Goal: Navigation & Orientation: Find specific page/section

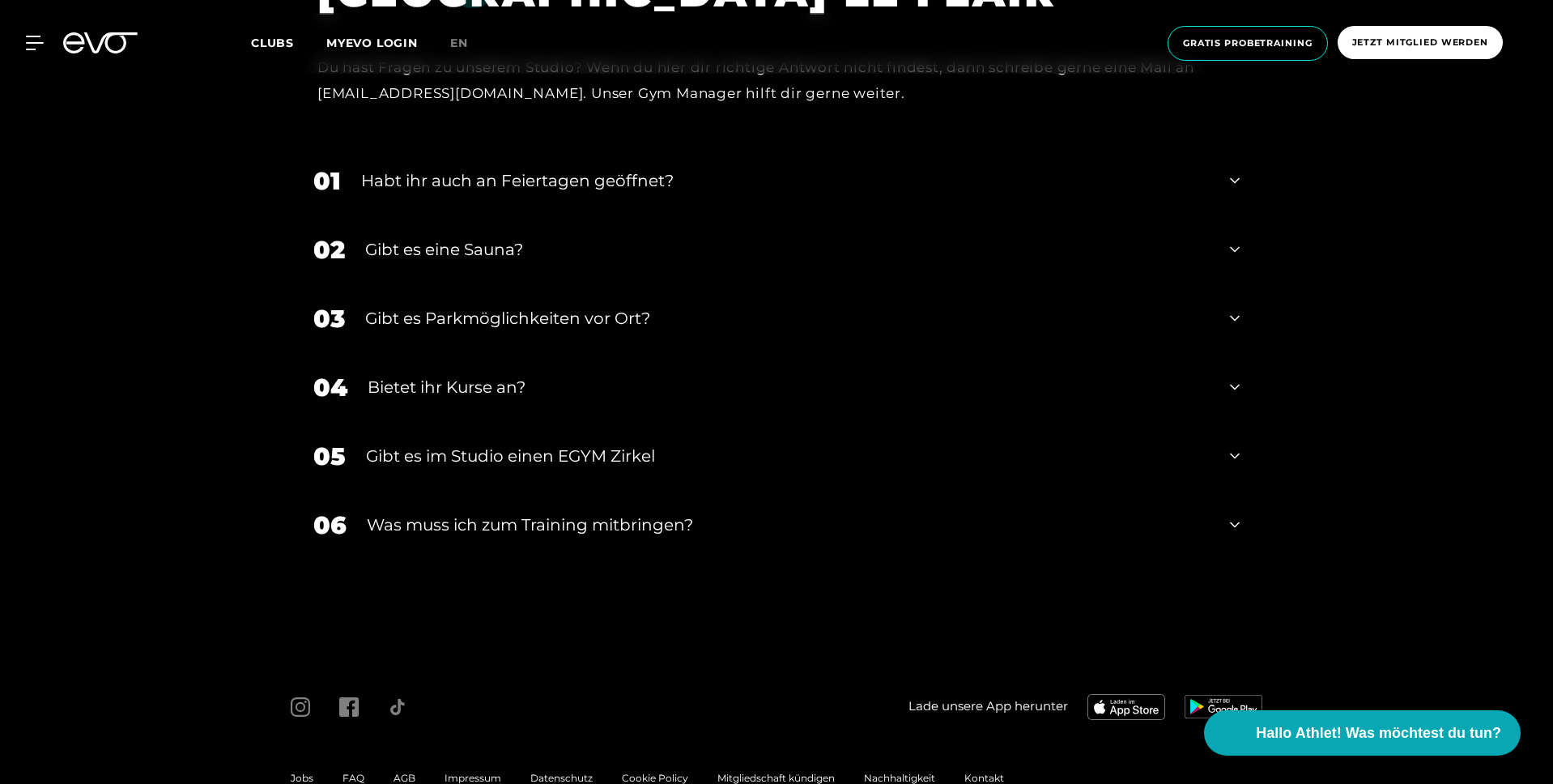
scroll to position [5483, 0]
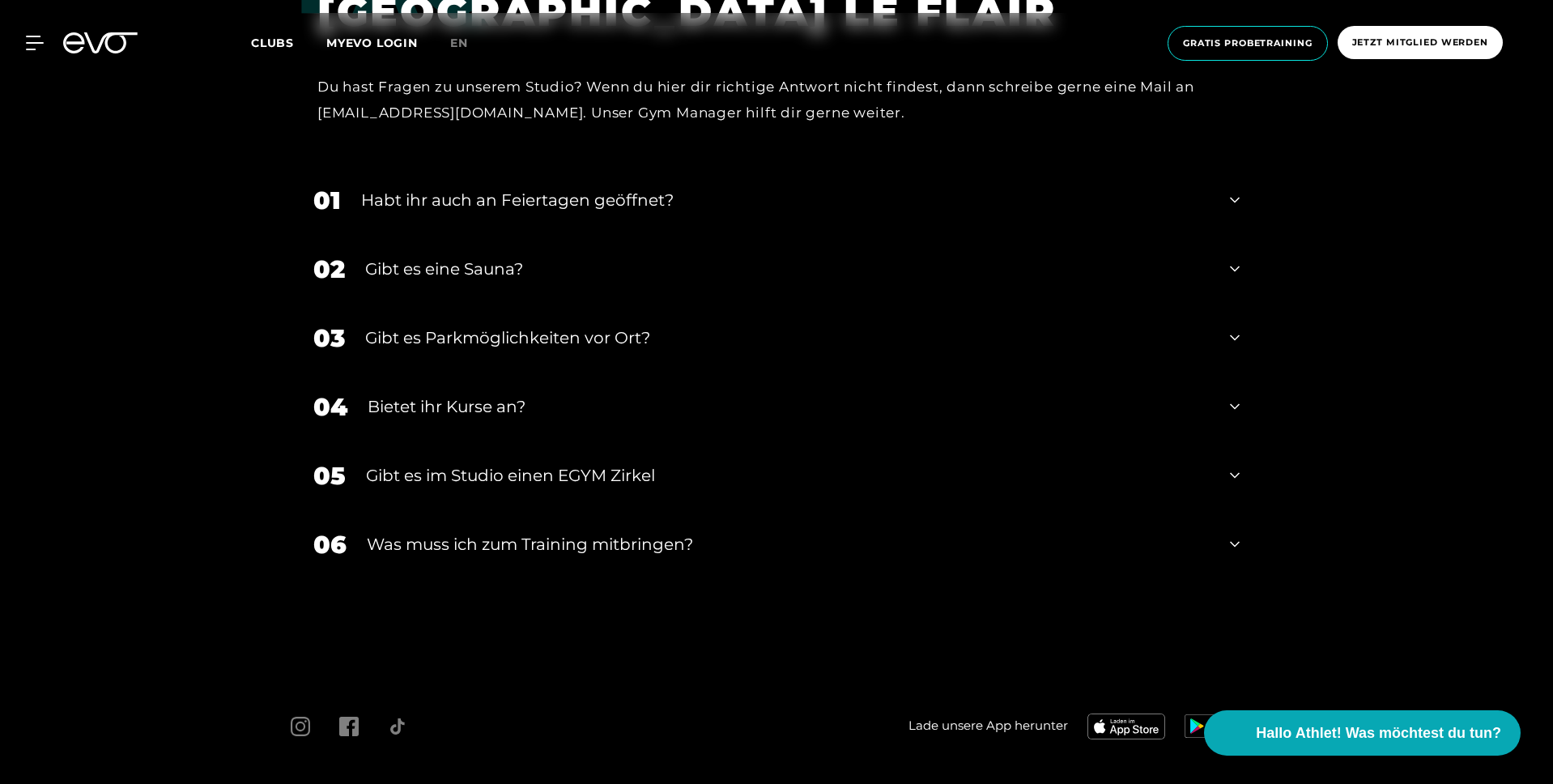
click at [280, 51] on div "Clubs MYEVO LOGIN" at bounding box center [351, 44] width 199 height 19
click at [278, 42] on span "Clubs" at bounding box center [273, 42] width 43 height 15
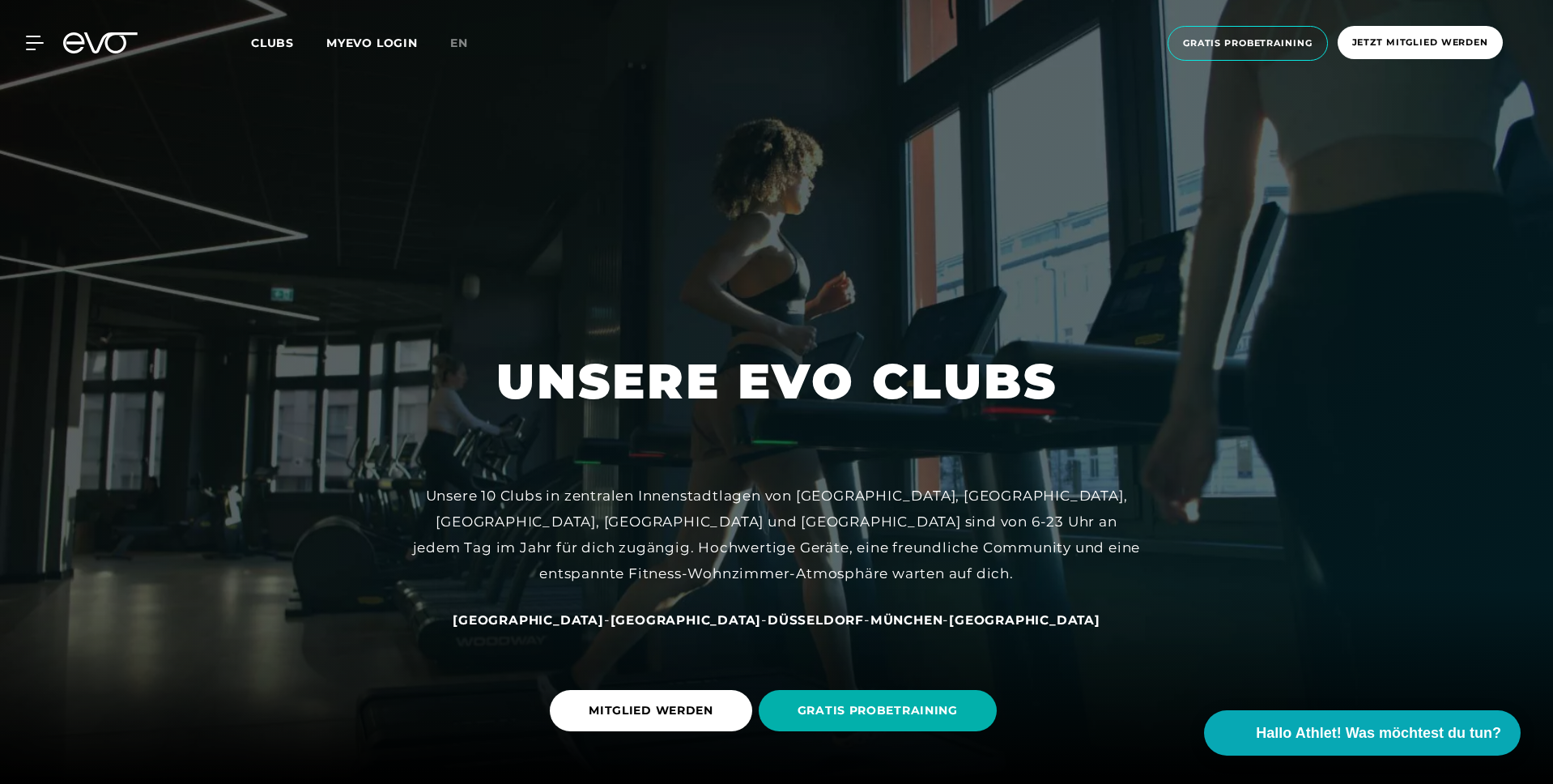
click at [768, 616] on span "Düsseldorf" at bounding box center [816, 620] width 96 height 15
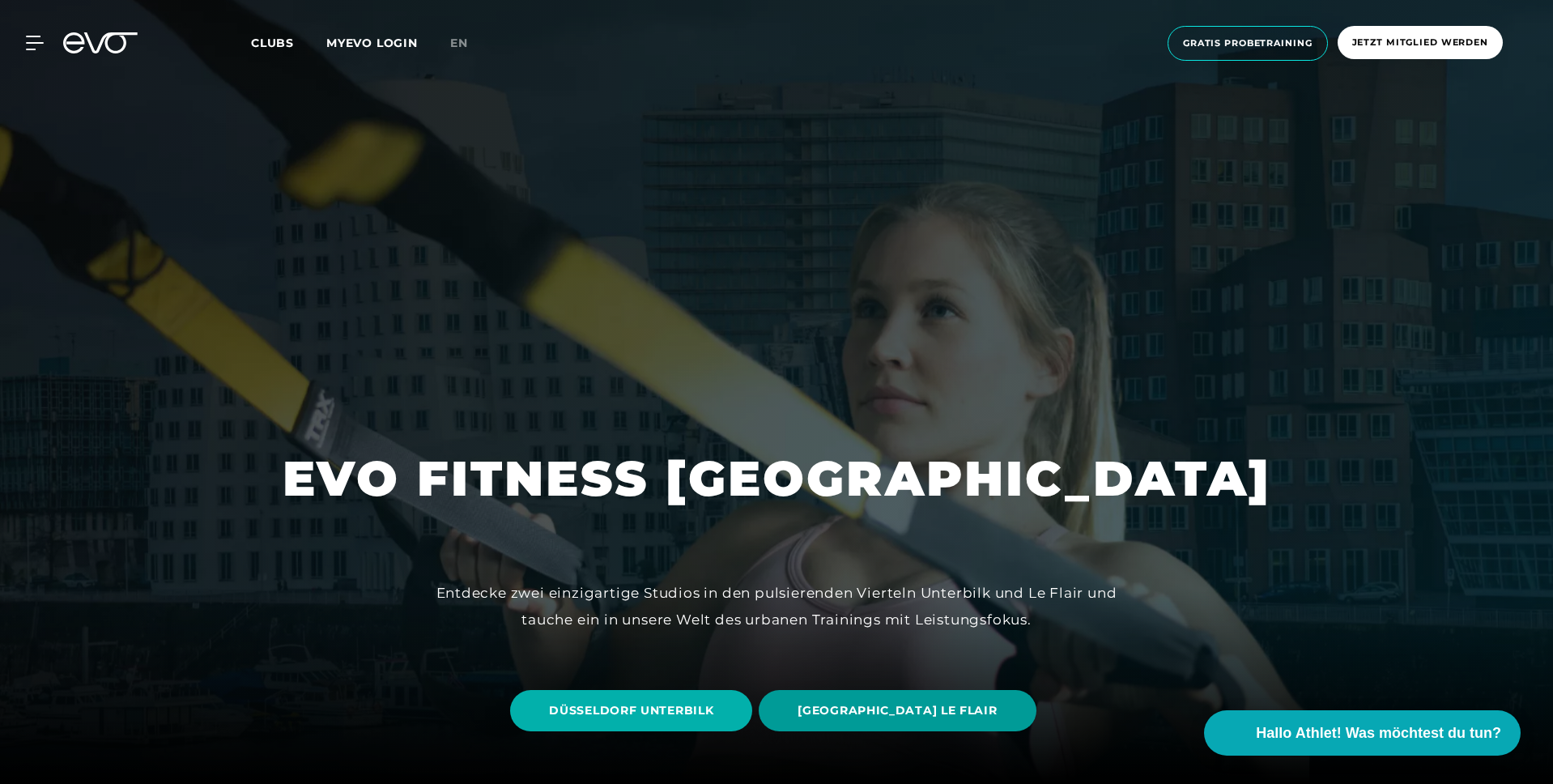
click at [865, 706] on span "[GEOGRAPHIC_DATA] LE FLAIR" at bounding box center [898, 710] width 199 height 17
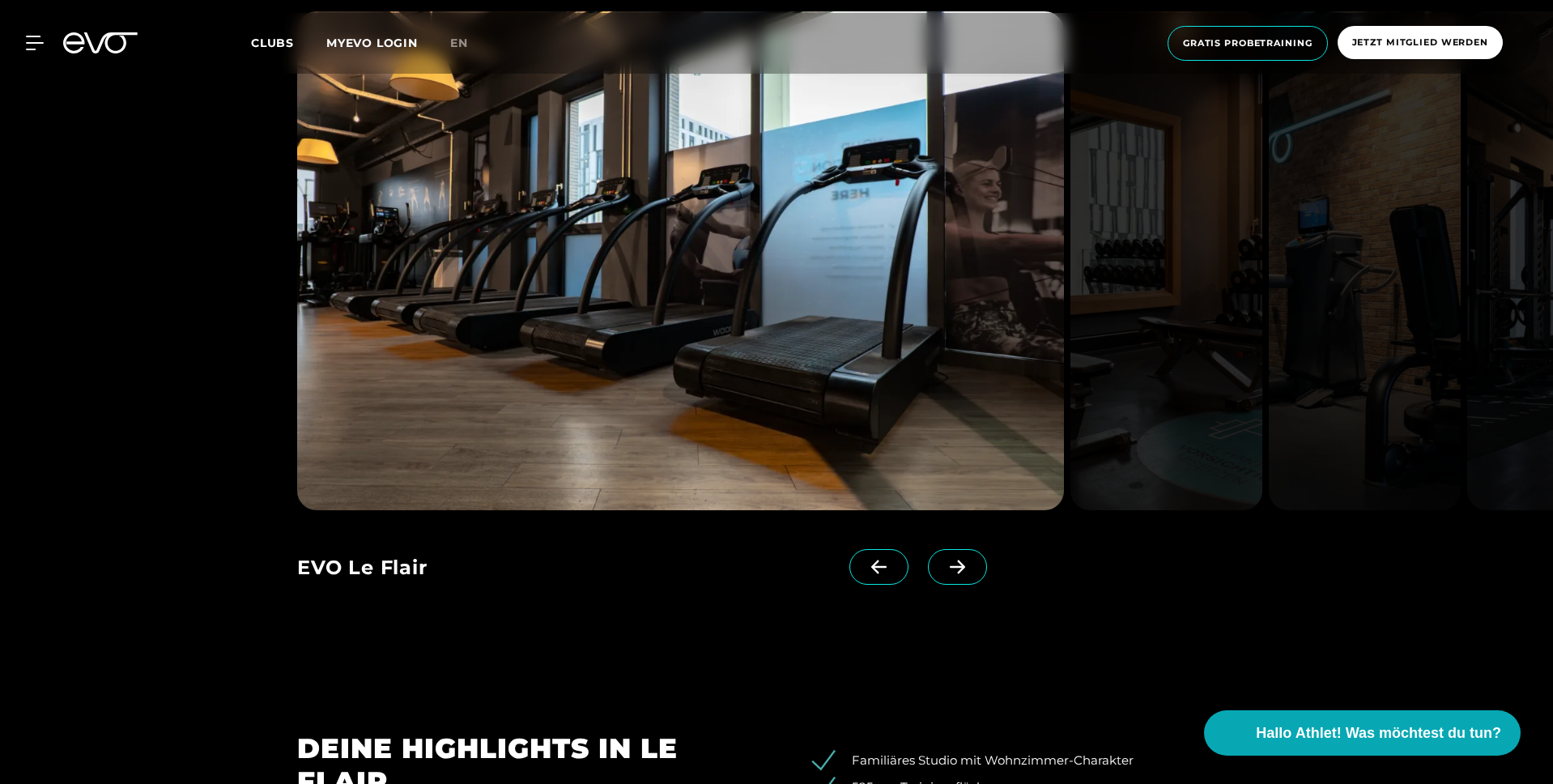
scroll to position [1659, 0]
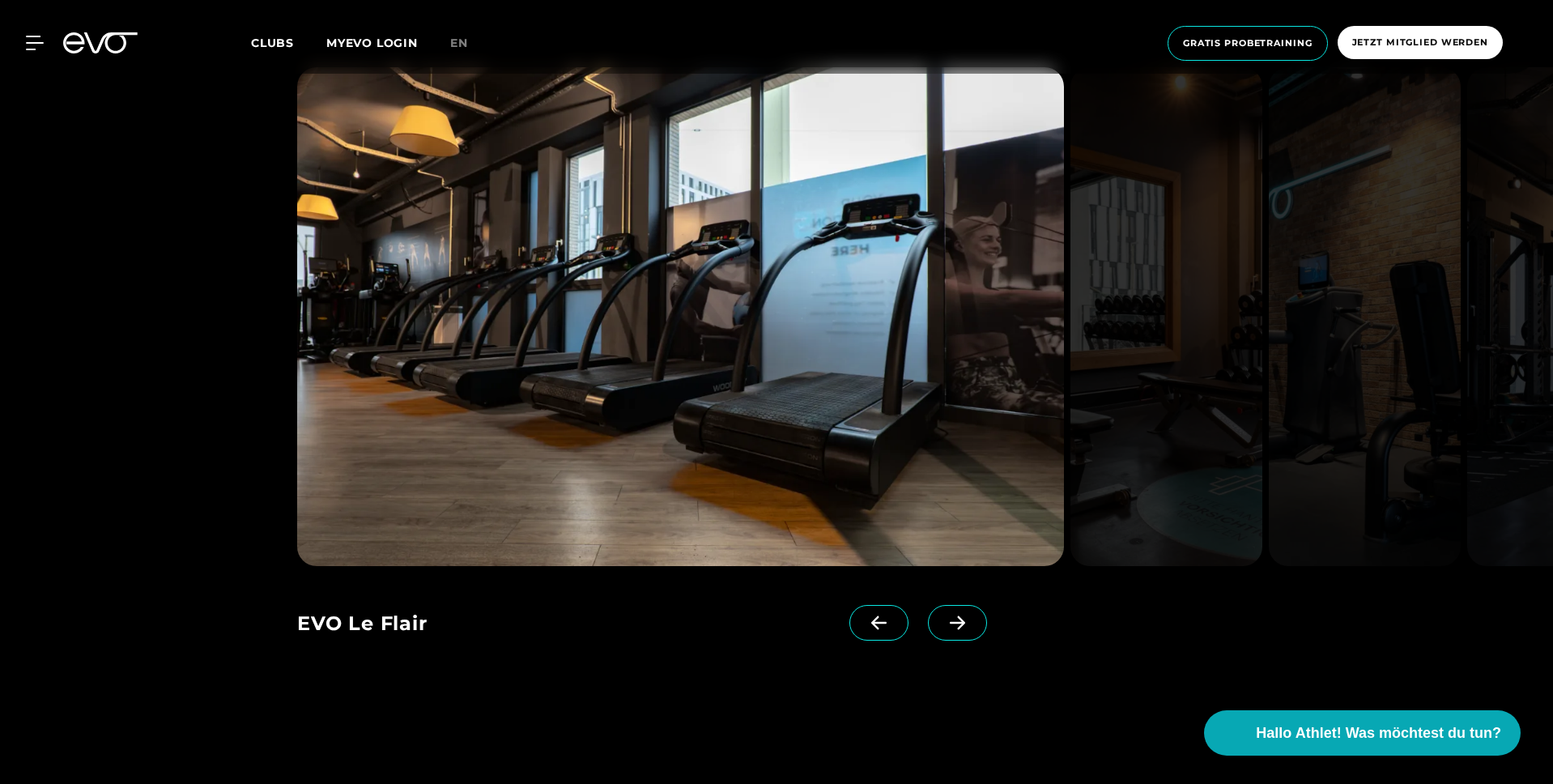
click at [944, 633] on span at bounding box center [957, 622] width 59 height 35
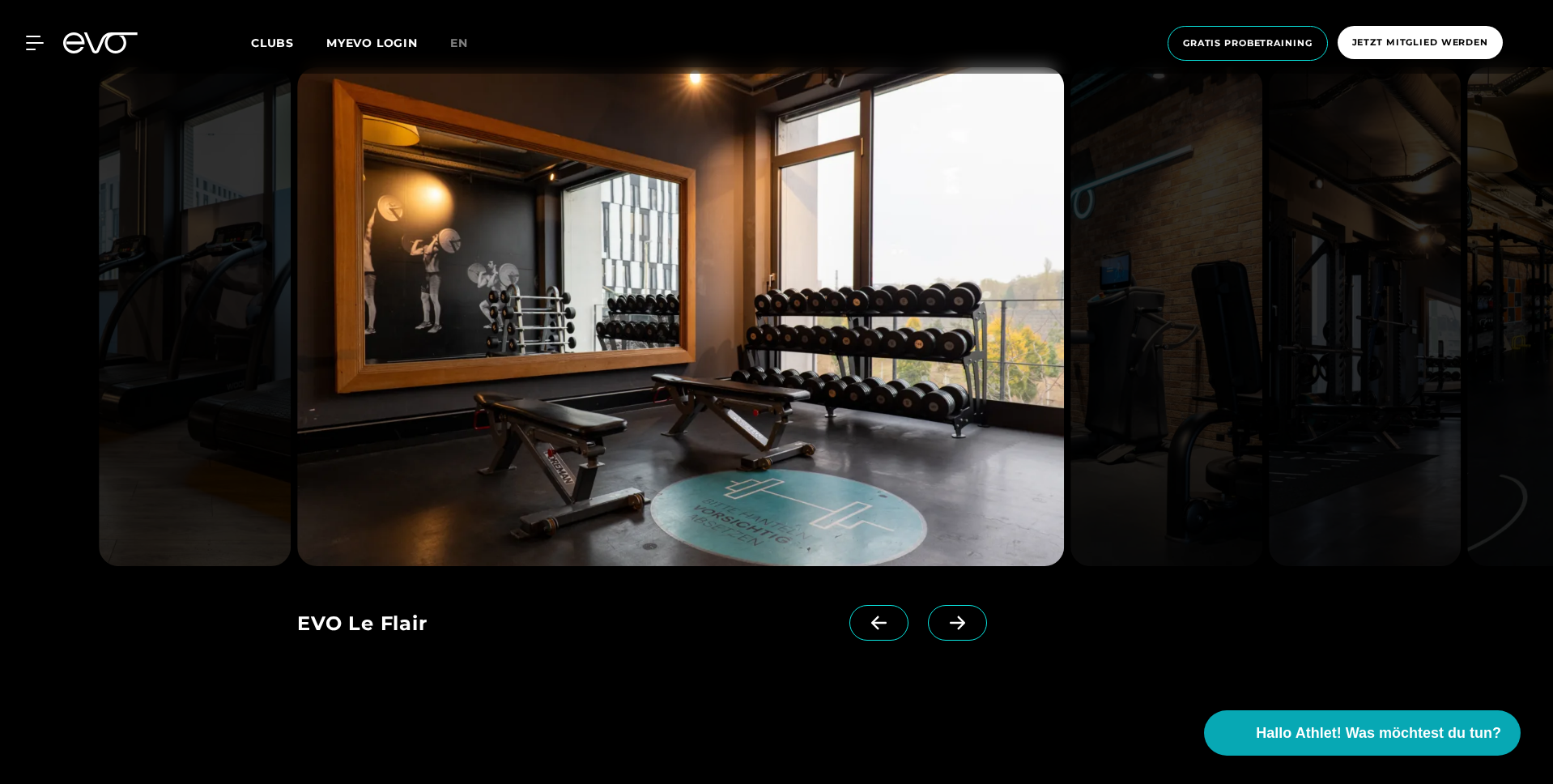
click at [943, 628] on icon at bounding box center [957, 622] width 28 height 15
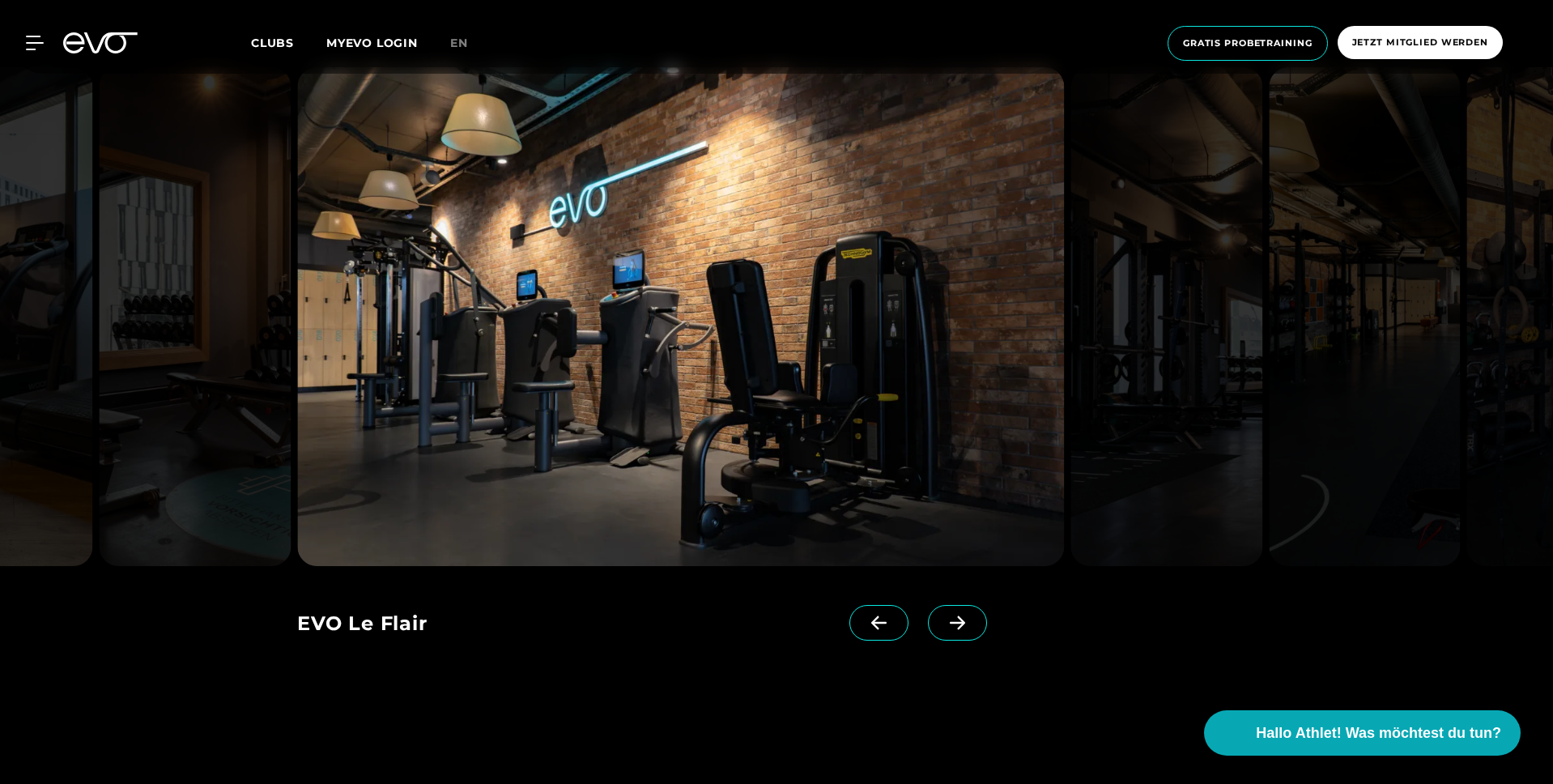
click at [943, 628] on icon at bounding box center [957, 622] width 28 height 15
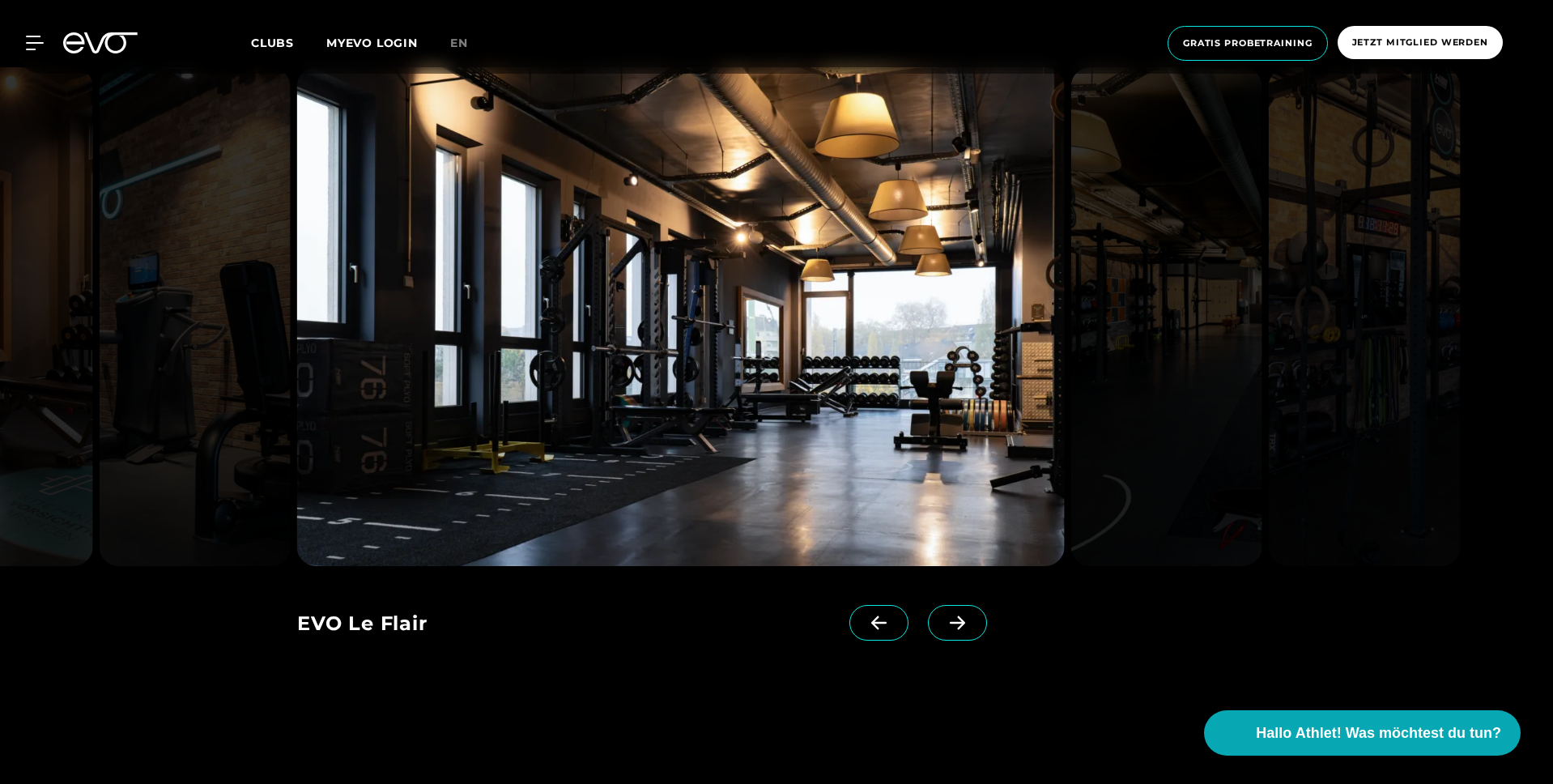
click at [943, 628] on icon at bounding box center [957, 622] width 28 height 15
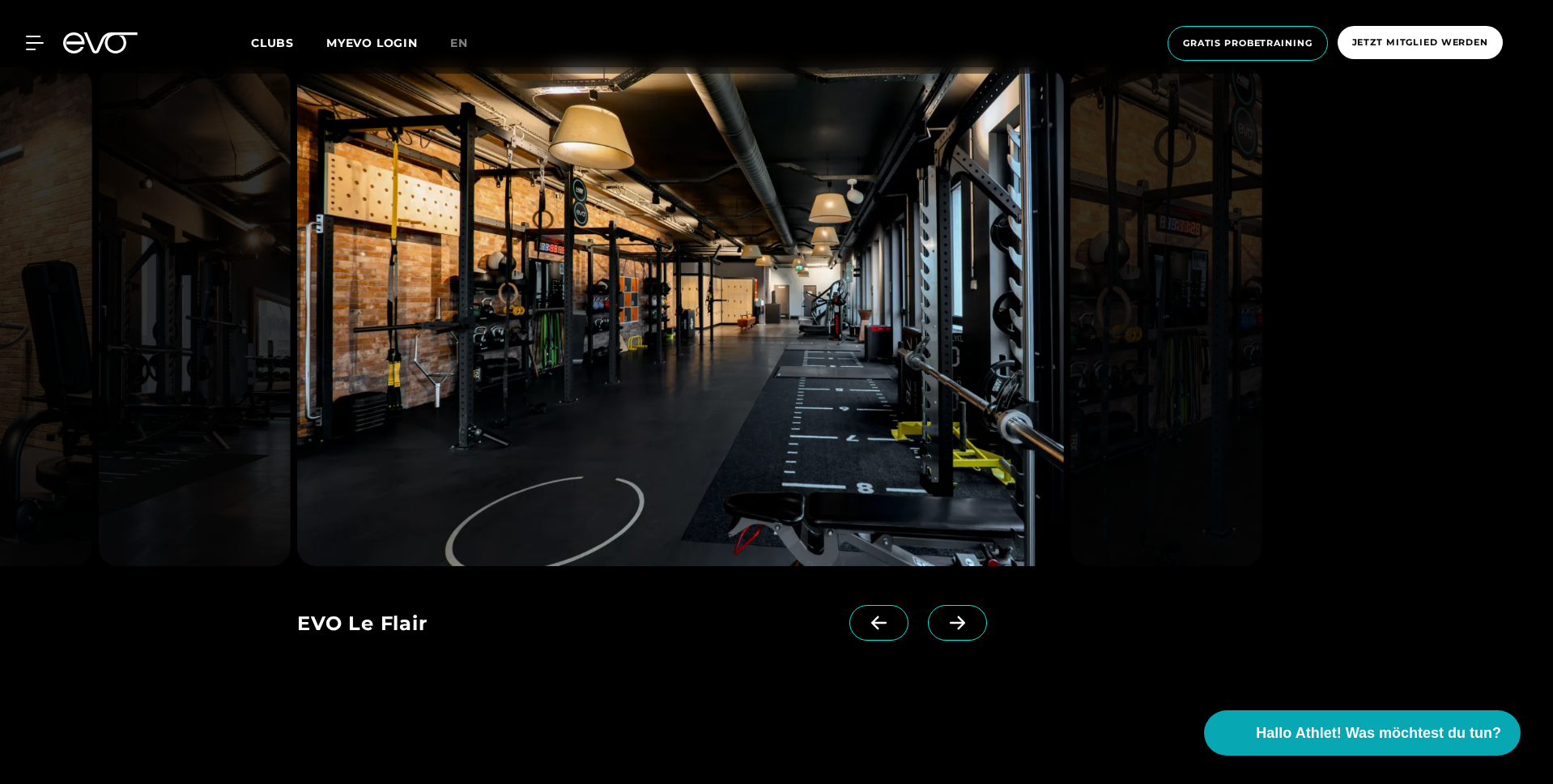
click at [943, 628] on icon at bounding box center [957, 622] width 28 height 15
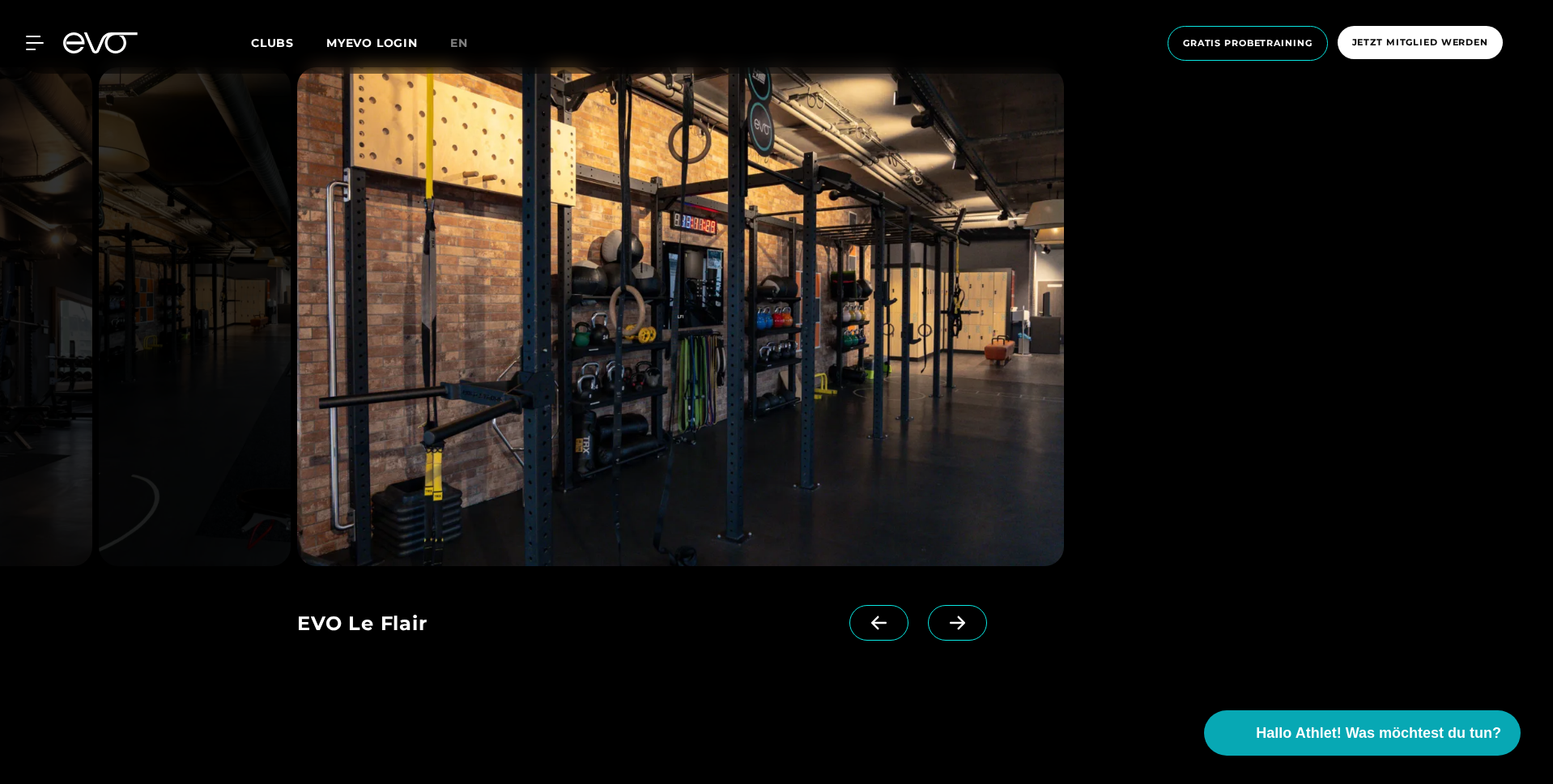
click at [943, 628] on icon at bounding box center [957, 622] width 28 height 15
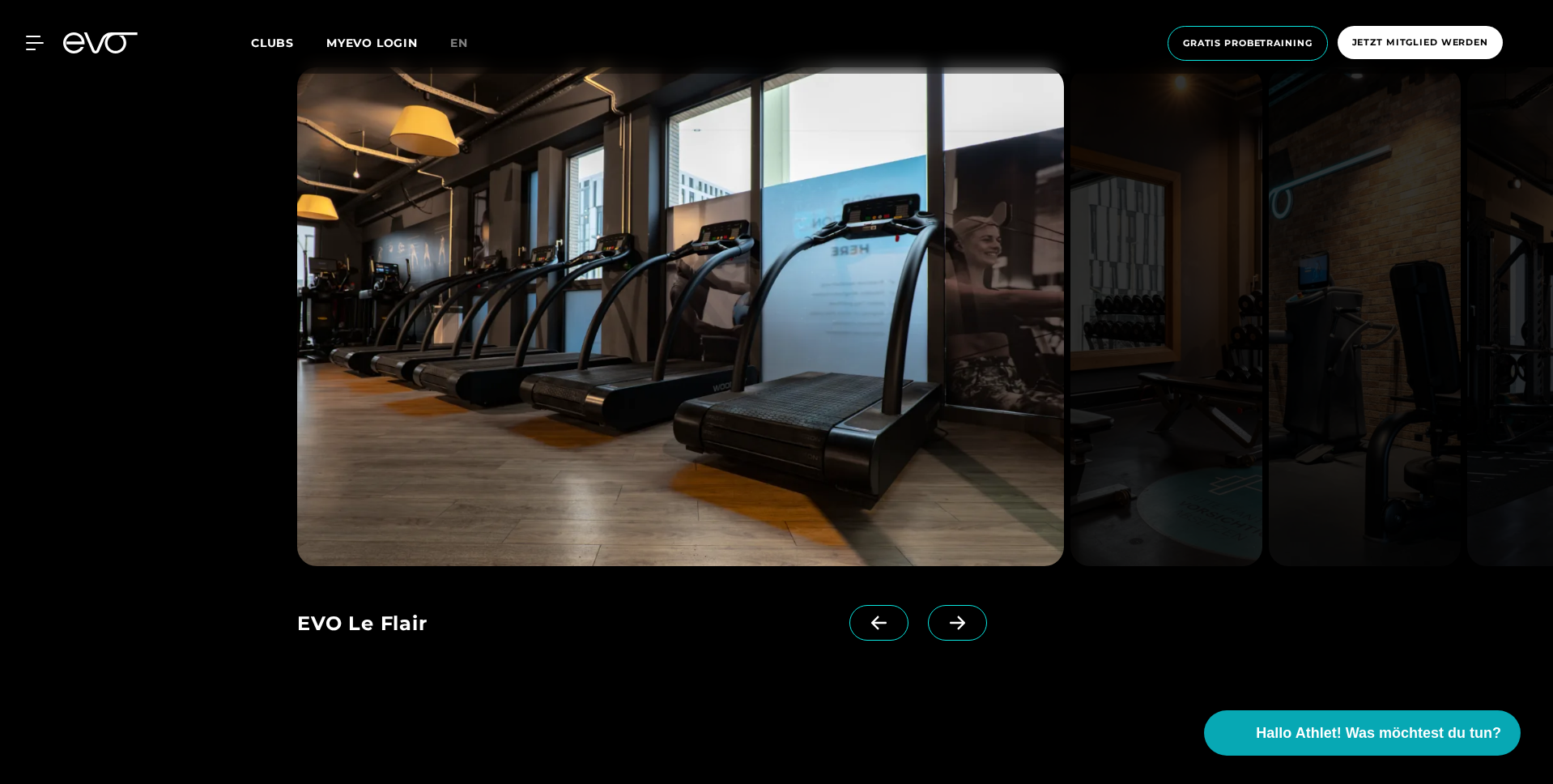
click at [943, 628] on icon at bounding box center [957, 622] width 28 height 15
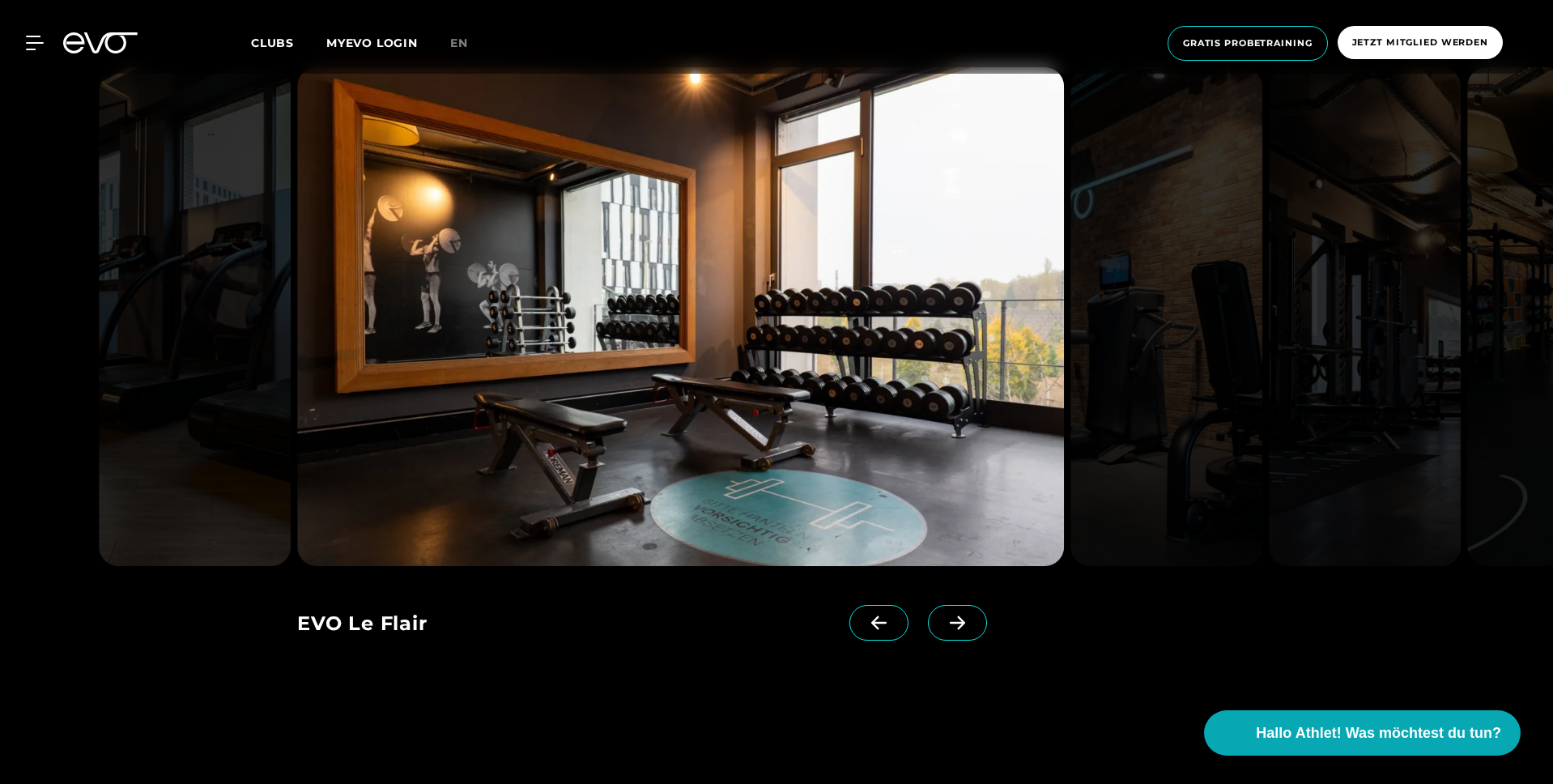
click at [943, 628] on icon at bounding box center [957, 622] width 28 height 15
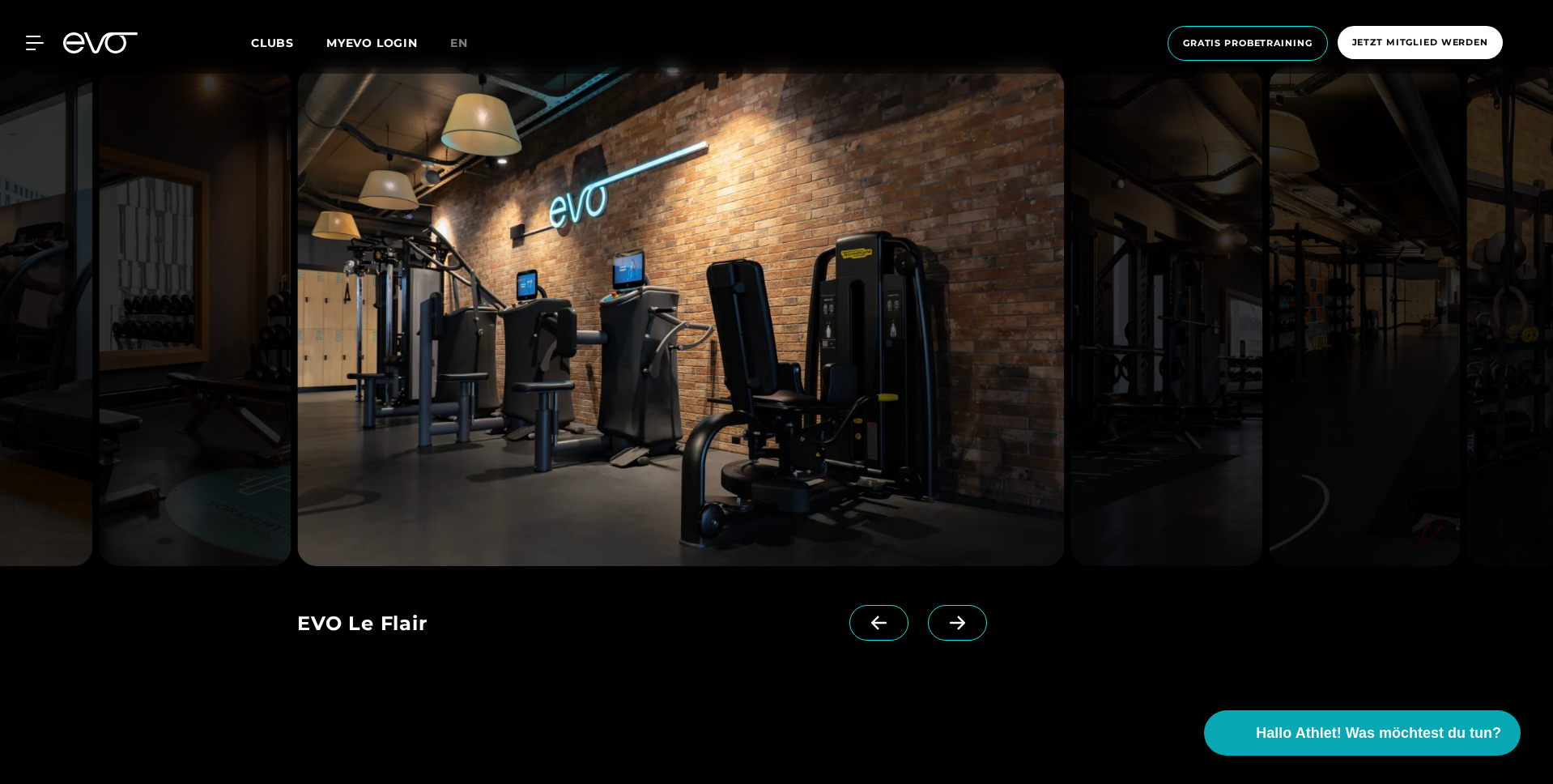
click at [943, 628] on icon at bounding box center [957, 622] width 28 height 15
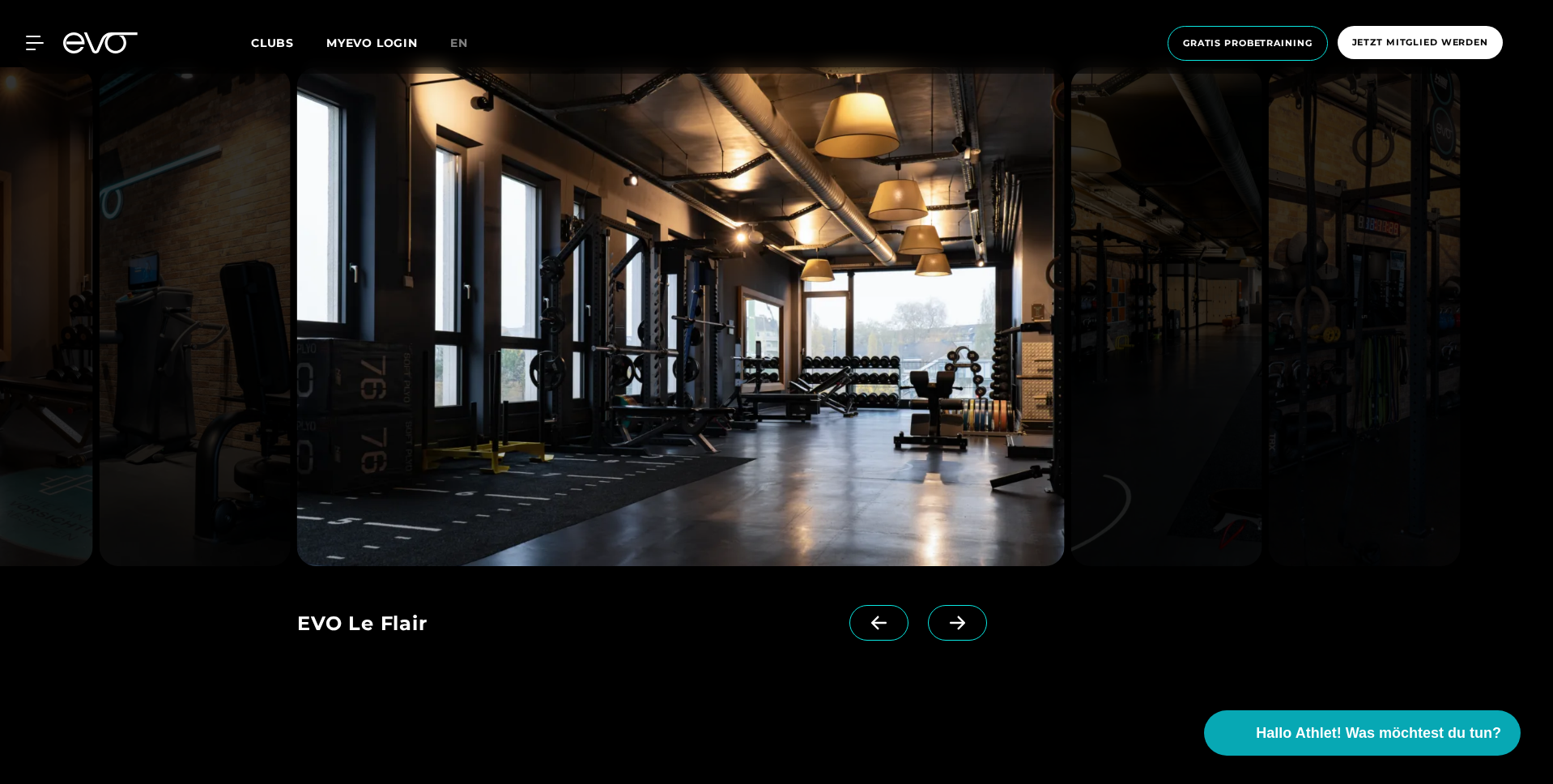
click at [943, 628] on icon at bounding box center [957, 622] width 28 height 15
